Goal: Transaction & Acquisition: Obtain resource

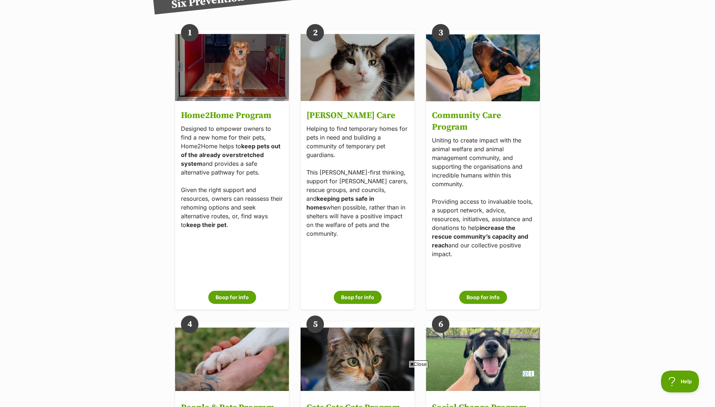
scroll to position [1090, 0]
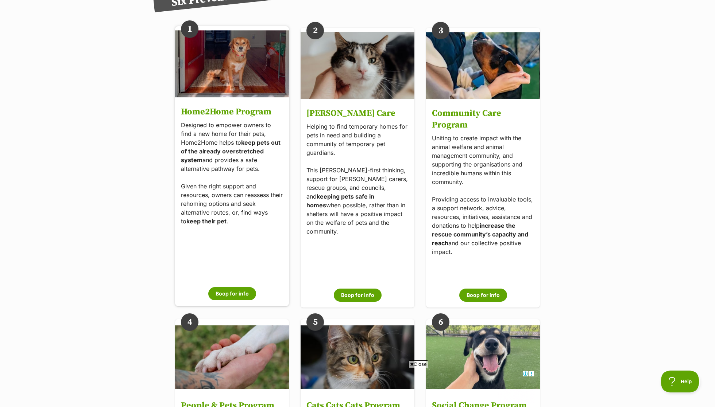
click at [221, 132] on p "Designed to empower owners to find a new home for their pets, Home2Home helps t…" at bounding box center [232, 173] width 102 height 105
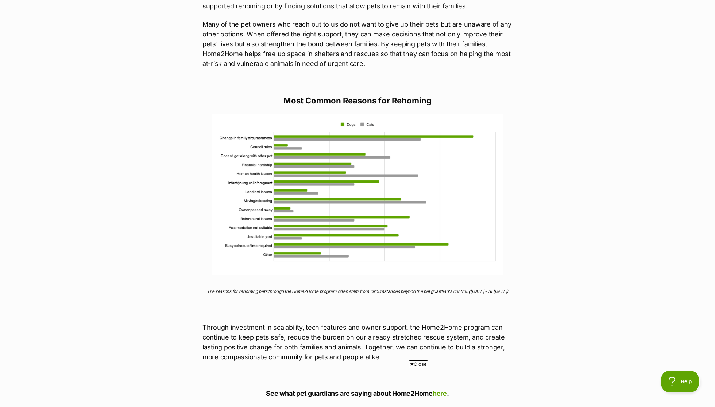
scroll to position [550, 0]
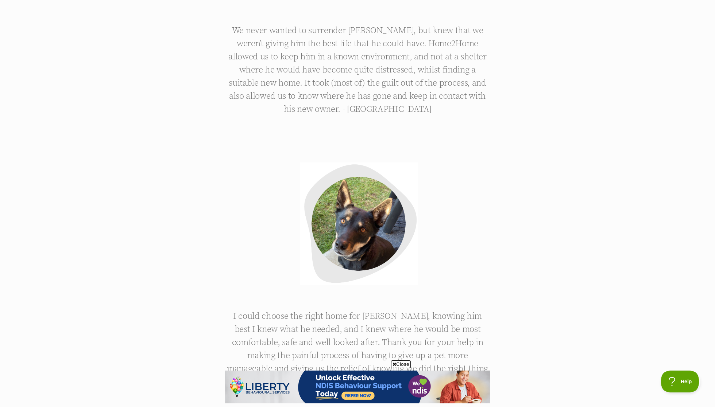
scroll to position [1711, 0]
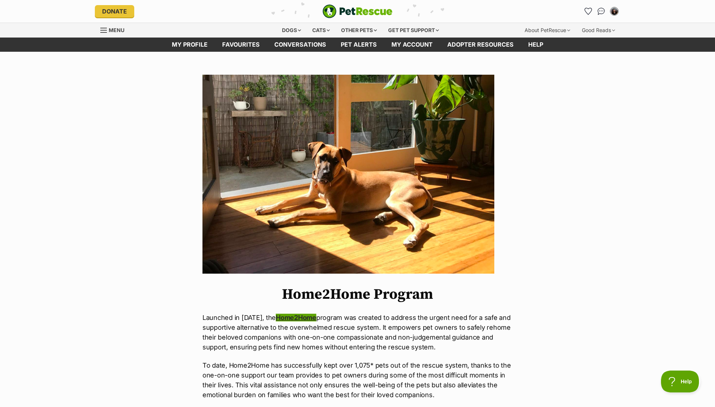
click at [289, 317] on link "Home2Home" at bounding box center [296, 318] width 40 height 8
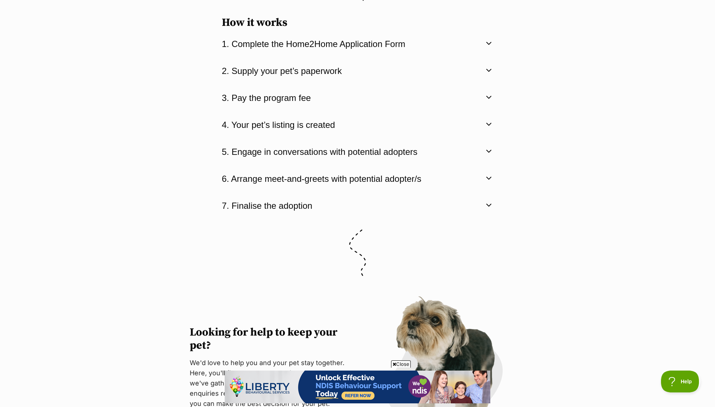
scroll to position [1539, 0]
click at [303, 96] on button "3. Pay the program fee" at bounding box center [357, 98] width 271 height 12
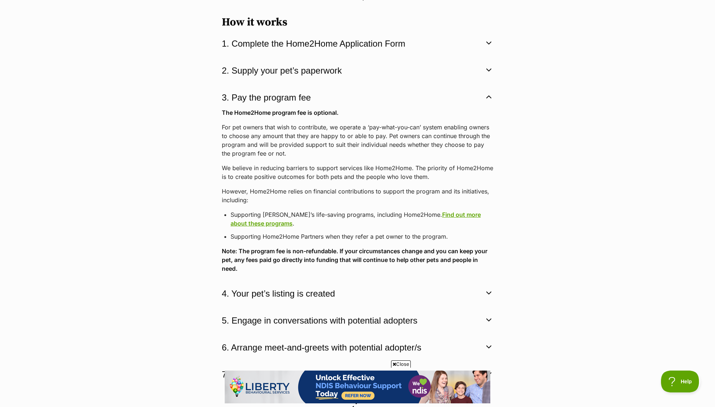
click at [303, 96] on button "3. Pay the program fee" at bounding box center [357, 98] width 271 height 12
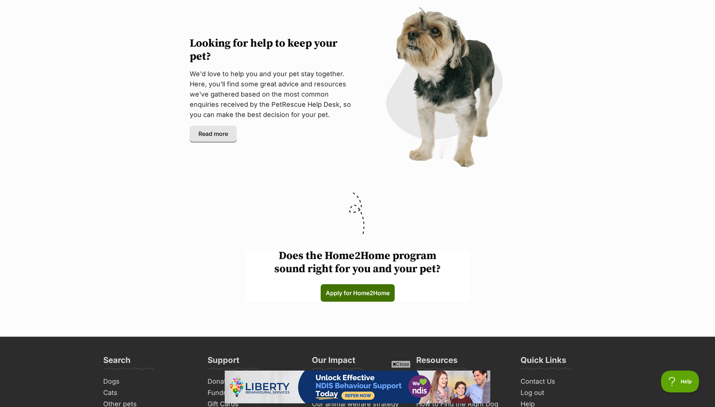
scroll to position [1828, 0]
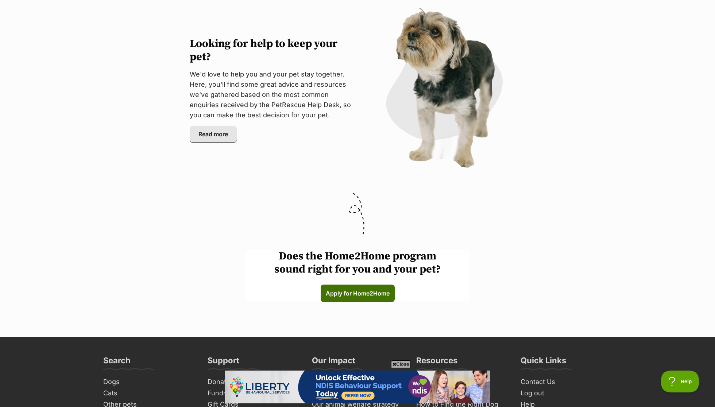
click at [350, 302] on link "Apply for Home2Home (links to an external website)" at bounding box center [358, 294] width 74 height 18
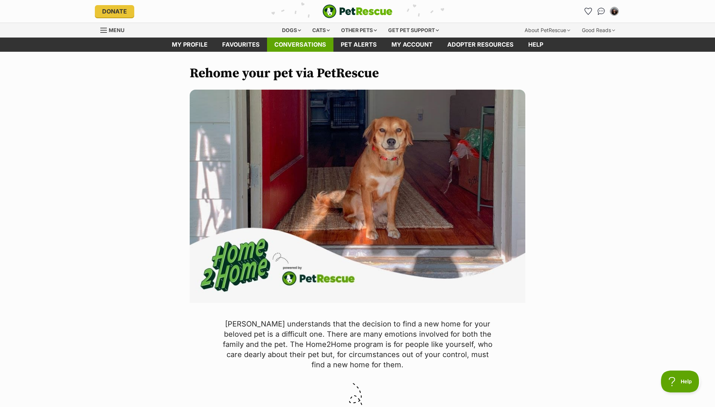
scroll to position [0, 0]
click at [435, 28] on div "Get pet support" at bounding box center [413, 30] width 61 height 15
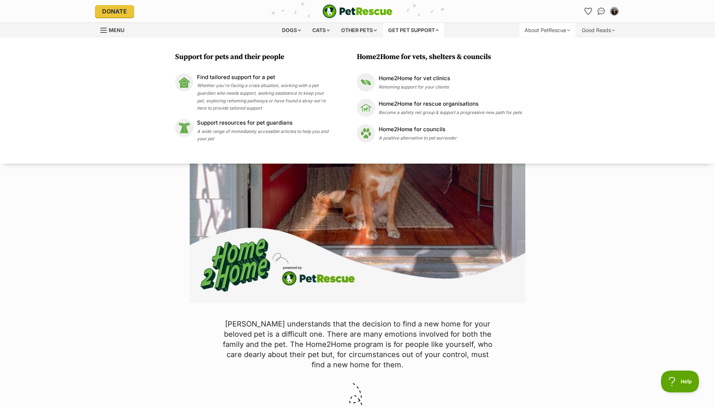
click at [552, 28] on div "About PetRescue" at bounding box center [547, 30] width 56 height 15
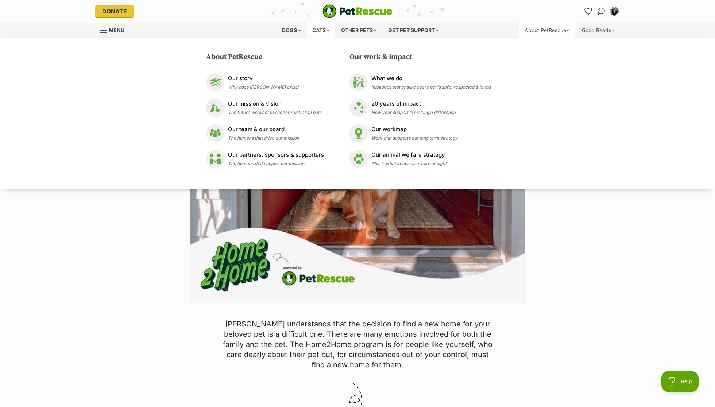
click at [330, 25] on div "Cats" at bounding box center [321, 30] width 28 height 15
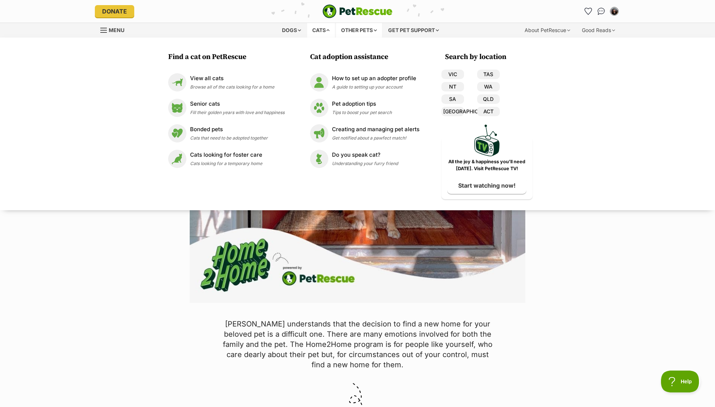
click at [359, 31] on div "Other pets" at bounding box center [359, 30] width 46 height 15
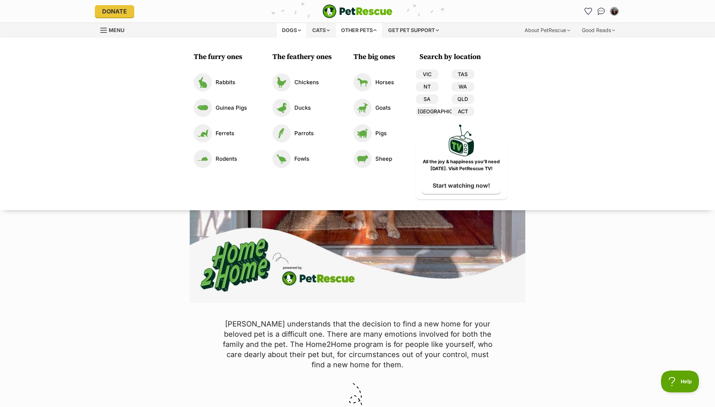
click at [291, 30] on div "Dogs" at bounding box center [291, 30] width 29 height 15
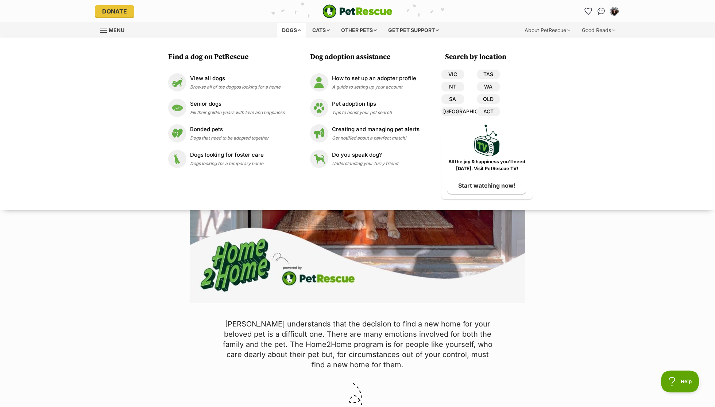
click at [108, 36] on div "Menu" at bounding box center [165, 30] width 130 height 15
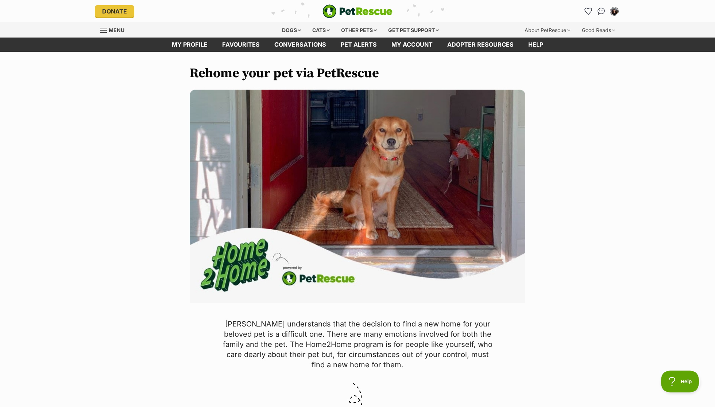
click at [105, 30] on span "Menu" at bounding box center [103, 30] width 7 height 1
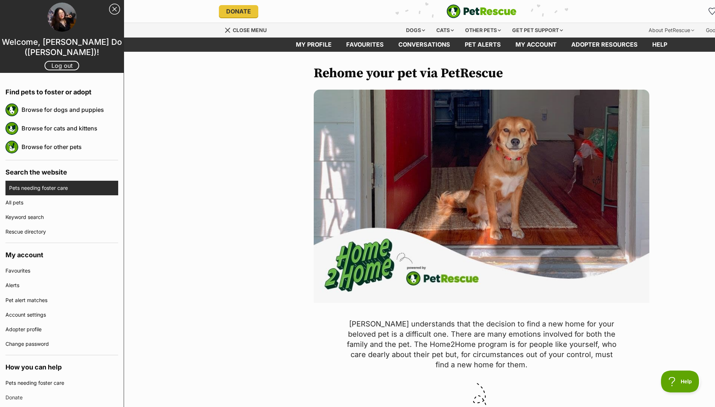
click at [38, 184] on link "Pets needing foster care" at bounding box center [63, 188] width 109 height 15
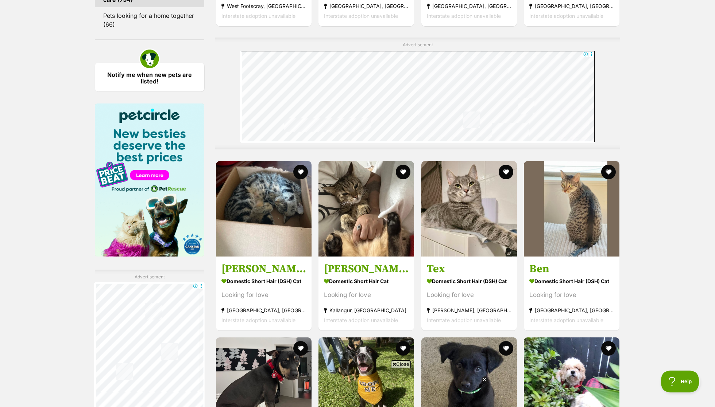
scroll to position [950, 0]
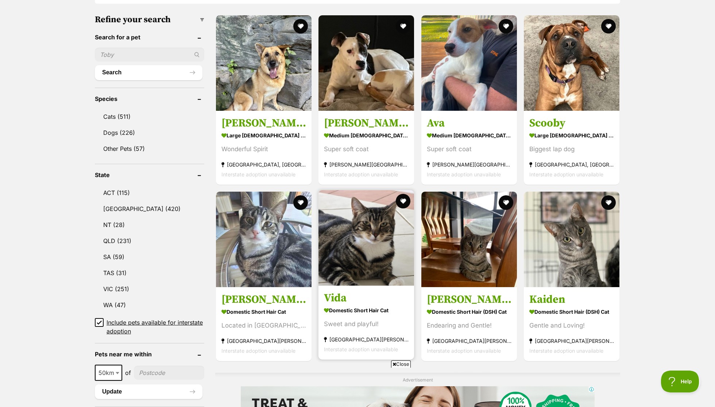
scroll to position [302, 0]
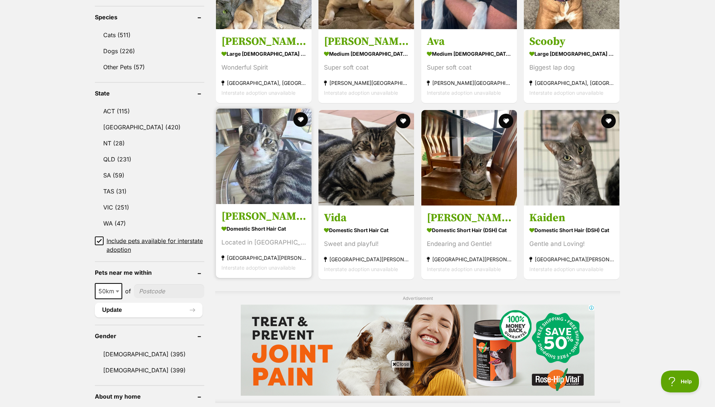
click at [257, 190] on img at bounding box center [264, 157] width 96 height 96
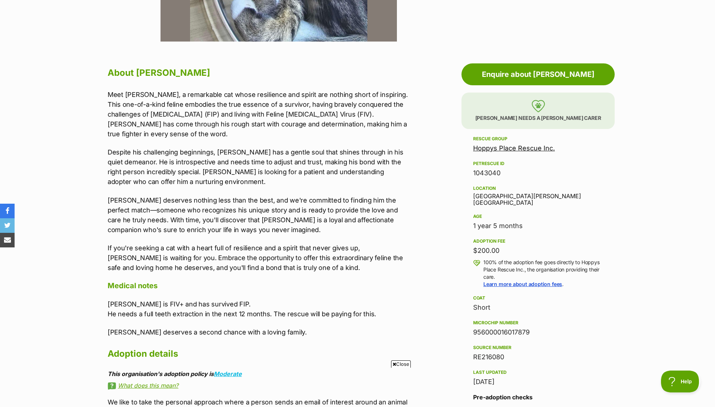
scroll to position [623, 0]
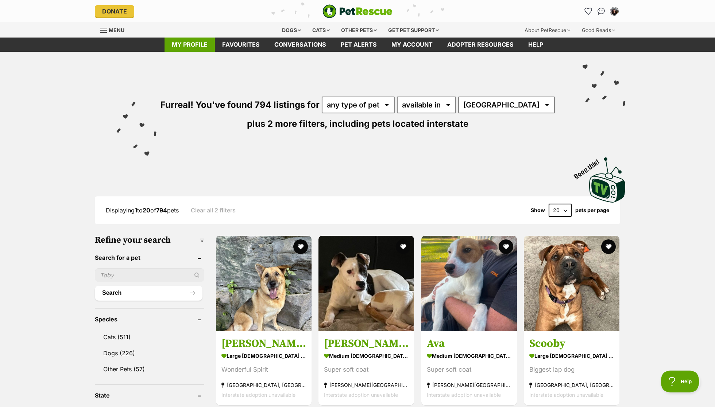
click at [189, 44] on link "My profile" at bounding box center [189, 45] width 50 height 14
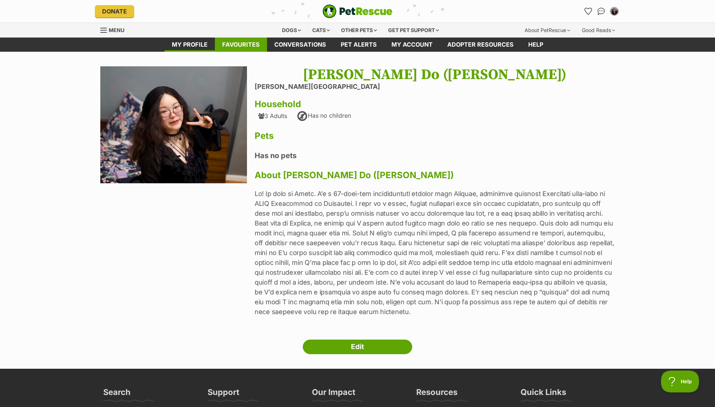
click at [235, 41] on link "Favourites" at bounding box center [241, 45] width 52 height 14
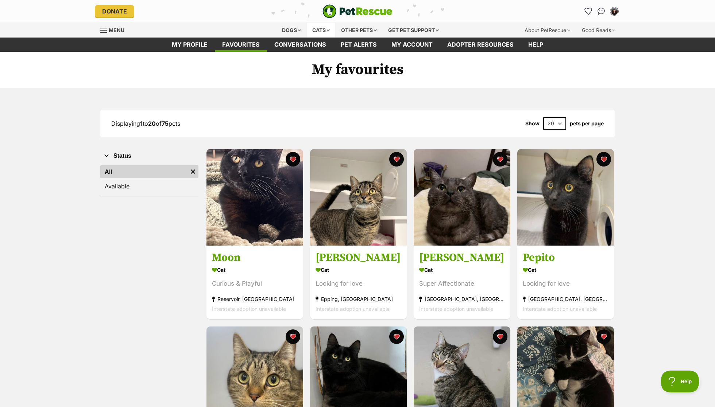
click at [327, 34] on div "Cats" at bounding box center [321, 30] width 28 height 15
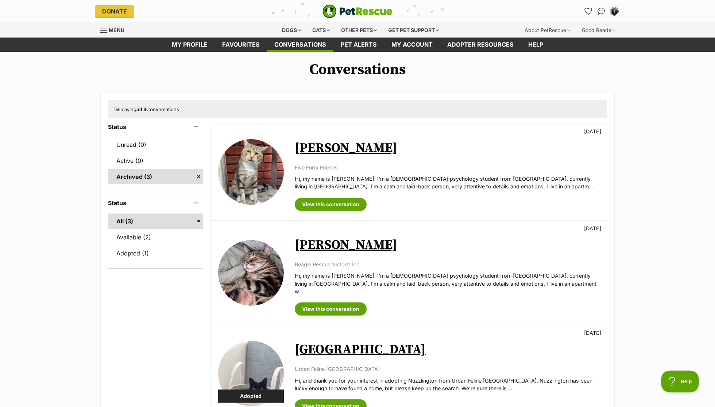
click at [336, 209] on div "Available [PERSON_NAME] [DATE] Five Furry Friends Hi, my name is [PERSON_NAME].…" at bounding box center [409, 172] width 396 height 96
click at [331, 205] on link "View this conversation" at bounding box center [331, 204] width 72 height 13
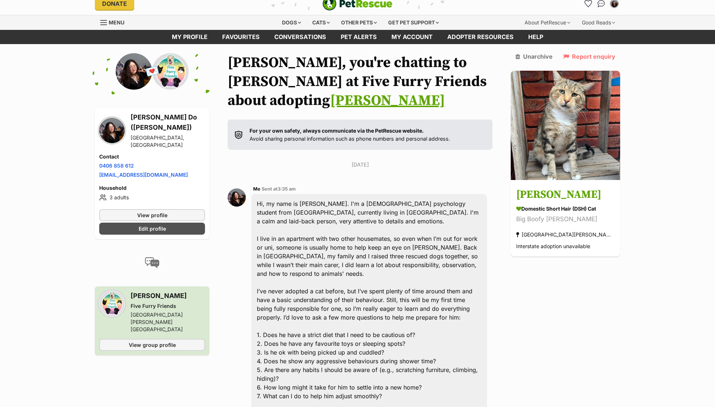
scroll to position [8, 0]
click at [445, 92] on link "Boris" at bounding box center [387, 101] width 115 height 18
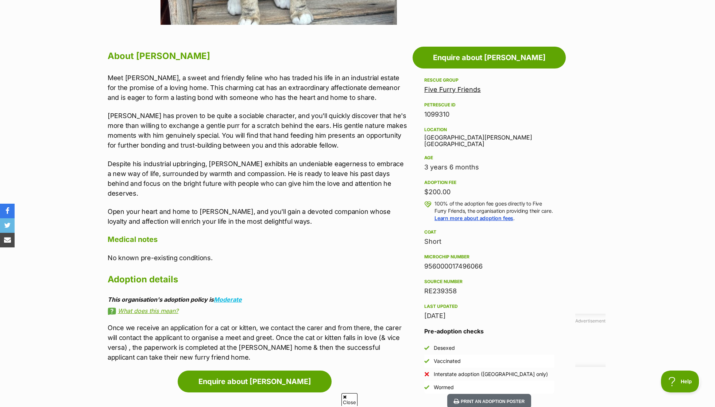
scroll to position [366, 0]
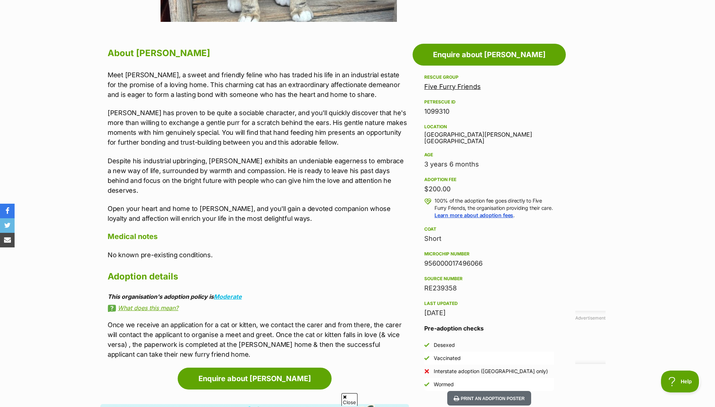
click at [463, 89] on link "Five Furry Friends" at bounding box center [452, 87] width 57 height 8
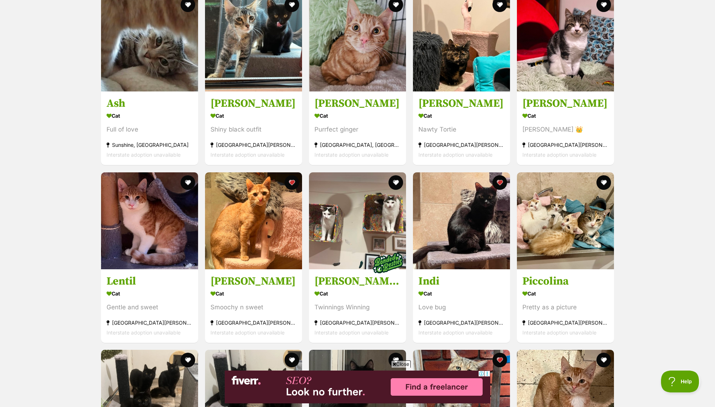
scroll to position [723, 0]
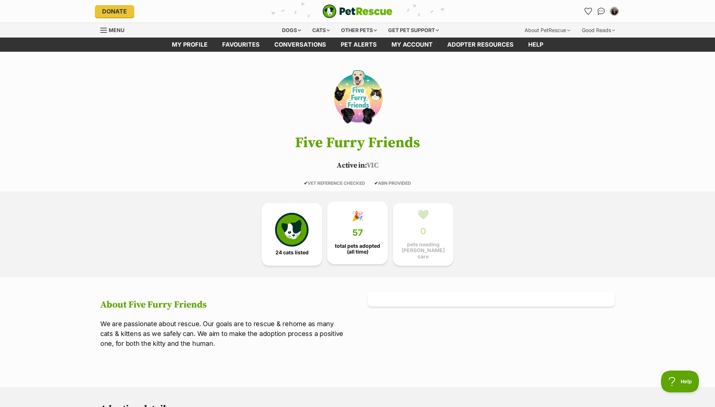
click at [366, 240] on link "🎉 57 total pets adopted (all time)" at bounding box center [357, 233] width 61 height 63
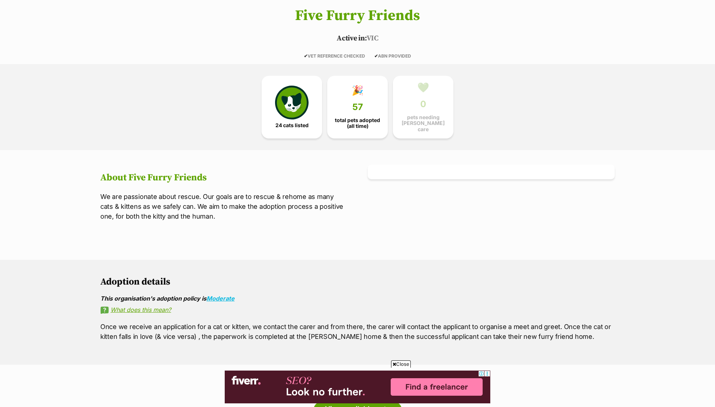
scroll to position [9, 0]
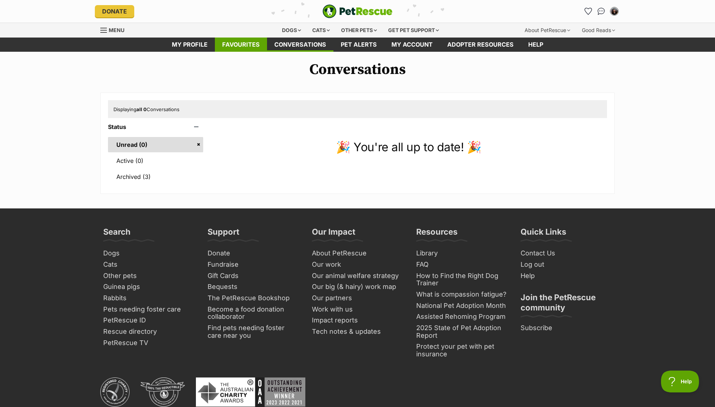
click at [238, 44] on link "Favourites" at bounding box center [241, 45] width 52 height 14
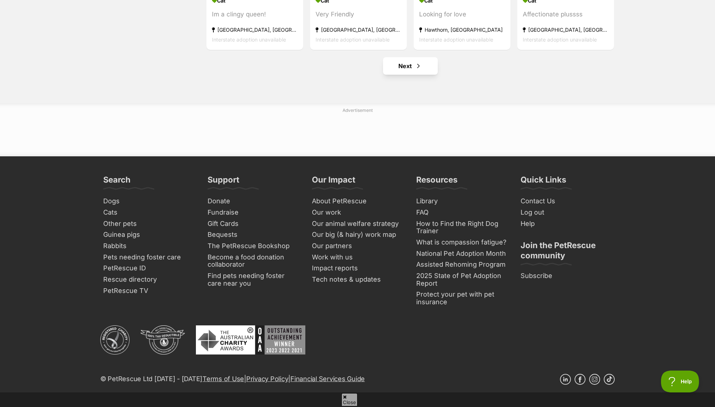
click at [410, 66] on link "Next" at bounding box center [410, 66] width 55 height 18
